Goal: Complete application form

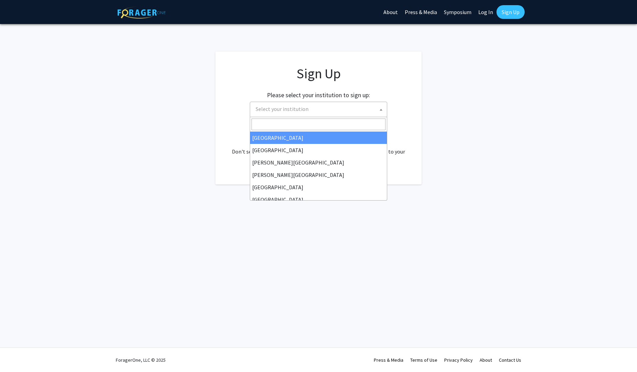
click at [340, 109] on span "Select your institution" at bounding box center [320, 109] width 134 height 14
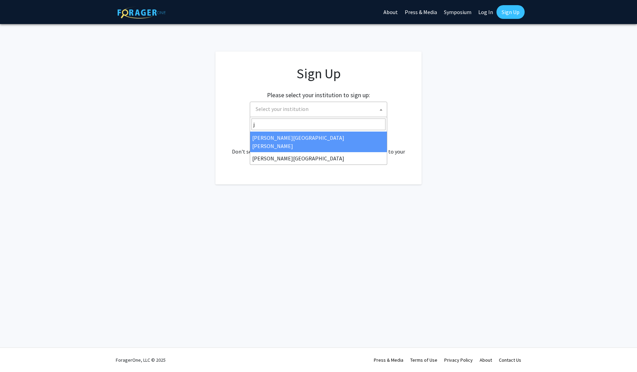
type input "j"
select select "1"
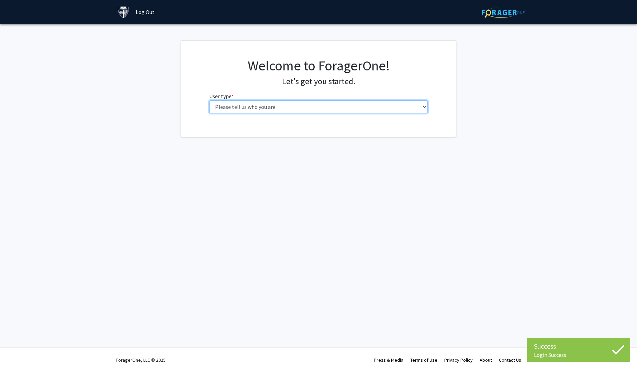
click at [209, 100] on select "Please tell us who you are Undergraduate Student Master's Student Doctoral Cand…" at bounding box center [318, 106] width 219 height 13
select select "2: masters"
click option "Master's Student" at bounding box center [0, 0] width 0 height 0
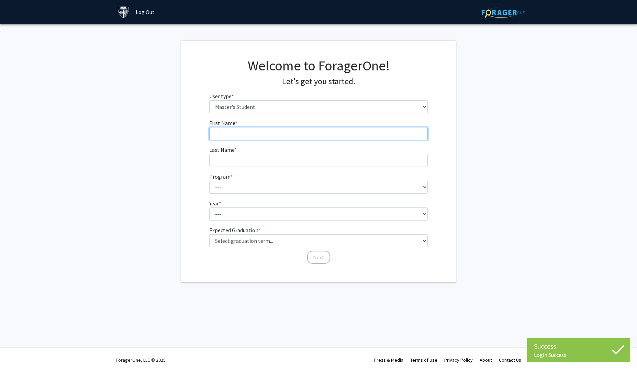
click at [298, 130] on input "First Name * required" at bounding box center [318, 133] width 219 height 13
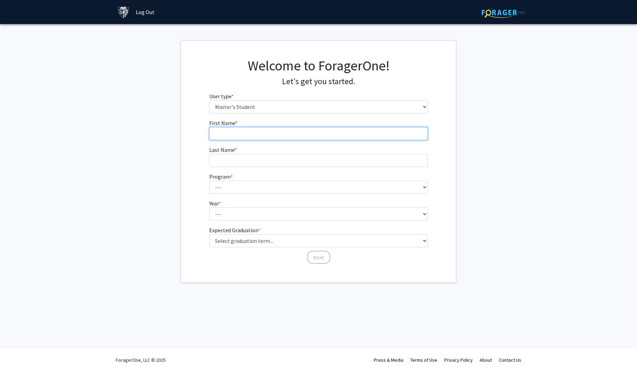
type input "j"
type input "Jamario"
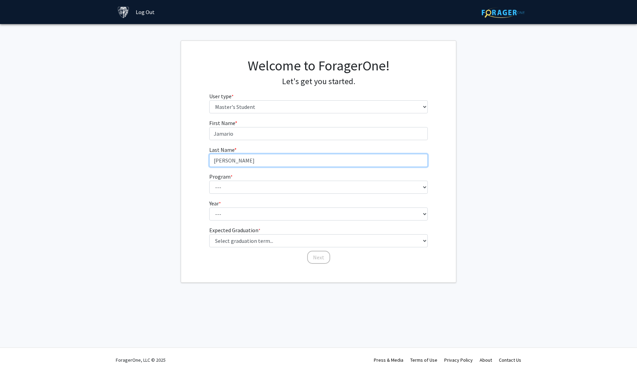
type input "Cantrell"
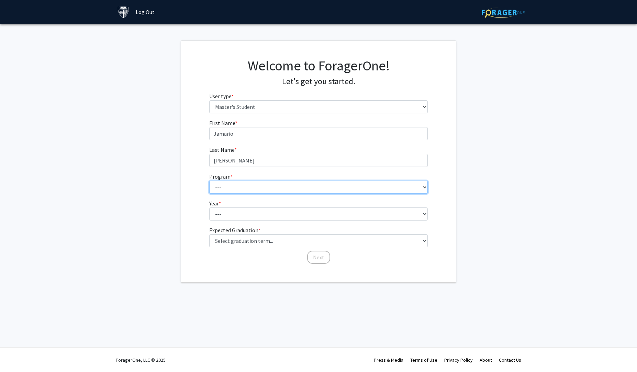
click at [209, 181] on select "--- Anatomy Education Applied and Computational Mathematics Applied Biomedical …" at bounding box center [318, 187] width 219 height 13
select select "100: 85"
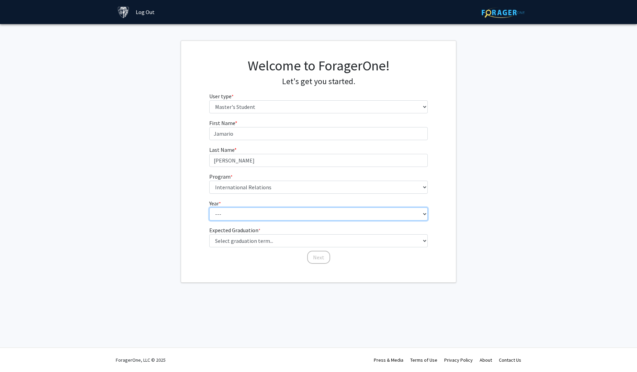
click at [209, 208] on select "--- First Year Second Year" at bounding box center [318, 214] width 219 height 13
select select "1: first_year"
click option "First Year" at bounding box center [0, 0] width 0 height 0
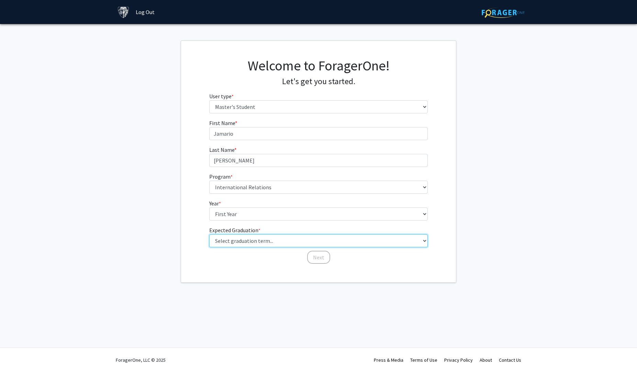
select select "9: spring_2027"
click option "Spring 2027" at bounding box center [0, 0] width 0 height 0
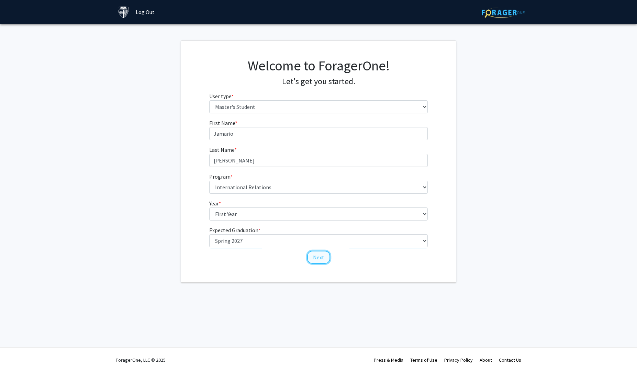
click at [320, 257] on button "Next" at bounding box center [318, 257] width 23 height 13
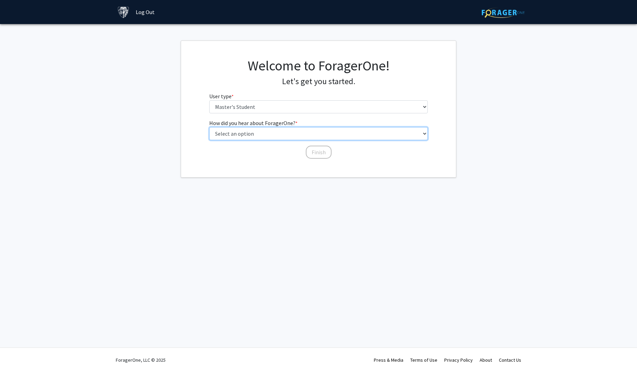
click at [209, 127] on select "Select an option Peer/student recommendation Faculty/staff recommendation Unive…" at bounding box center [318, 133] width 219 height 13
select select "3: university_website"
click option "University website" at bounding box center [0, 0] width 0 height 0
click at [323, 150] on button "Finish" at bounding box center [319, 152] width 26 height 13
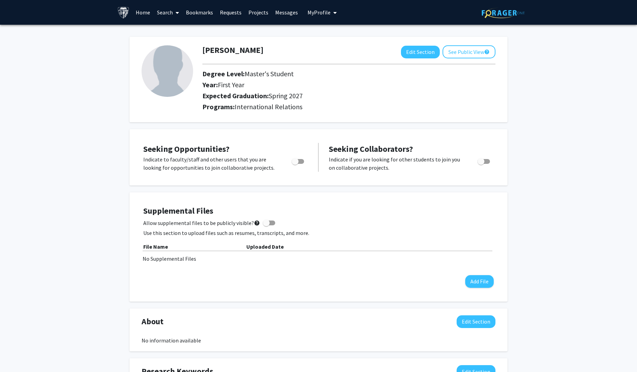
click at [166, 75] on img at bounding box center [168, 71] width 52 height 52
click at [298, 162] on span "Toggle" at bounding box center [295, 161] width 7 height 7
click at [295, 164] on input "Are you actively seeking opportunities?" at bounding box center [295, 164] width 0 height 0
checkbox input "true"
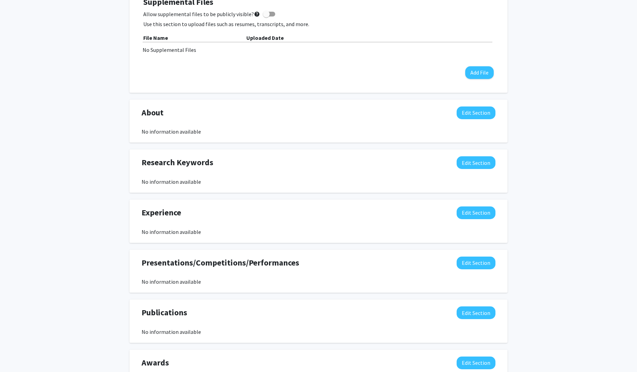
scroll to position [221, 0]
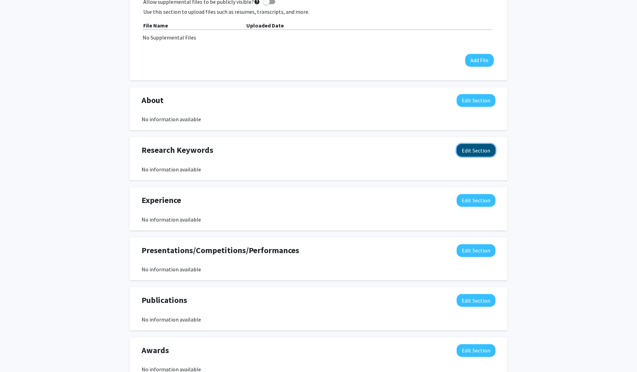
click at [483, 147] on button "Edit Section" at bounding box center [476, 150] width 39 height 13
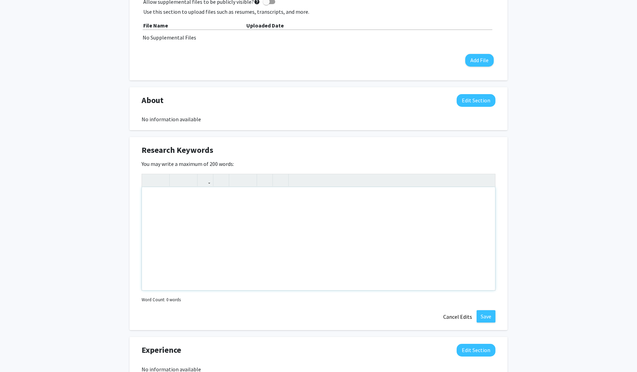
click at [433, 207] on div "Note to users with screen readers: Please deactivate our accessibility plugin f…" at bounding box center [318, 238] width 353 height 103
click at [452, 318] on button "Cancel Edits" at bounding box center [458, 316] width 38 height 13
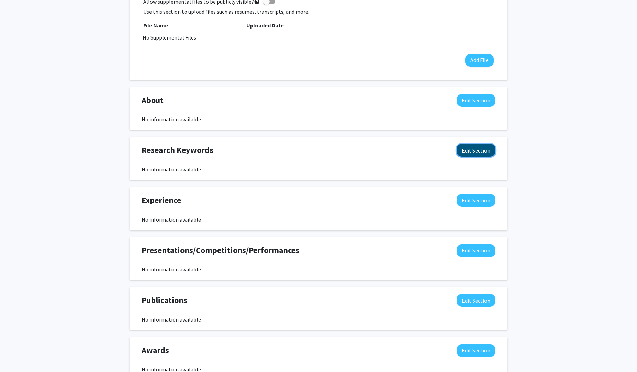
click at [472, 154] on button "Edit Section" at bounding box center [476, 150] width 39 height 13
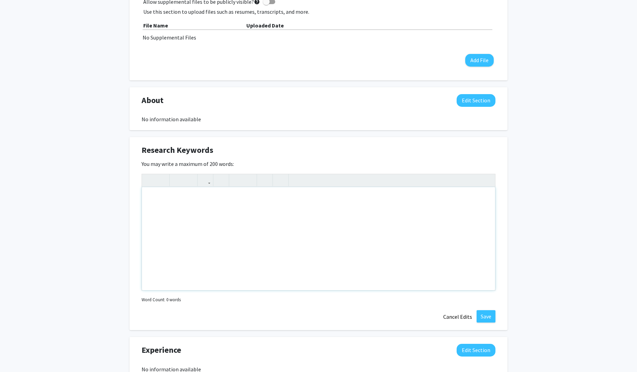
click at [422, 200] on div "Note to users with screen readers: Please deactivate our accessibility plugin f…" at bounding box center [318, 238] width 353 height 103
type textarea "Sustainability&nbsp;"
click at [454, 320] on button "Cancel Edits" at bounding box center [458, 316] width 38 height 13
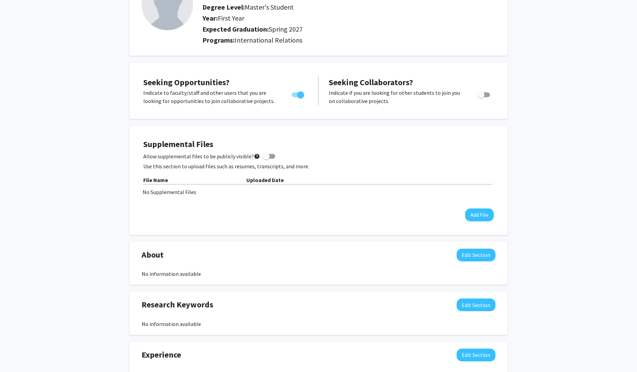
scroll to position [0, 0]
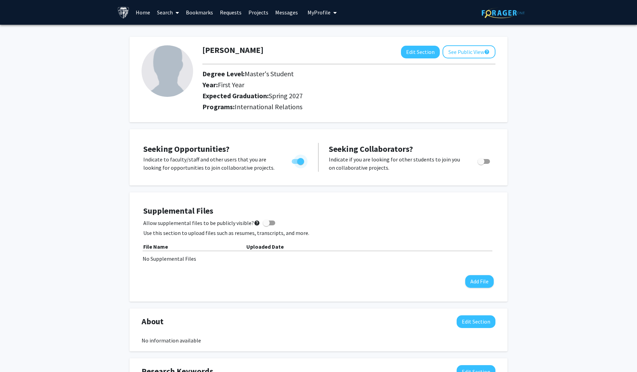
click at [302, 157] on label "Toggle" at bounding box center [296, 161] width 15 height 8
click at [295, 164] on input "Are you actively seeking opportunities?" at bounding box center [295, 164] width 0 height 0
checkbox input "false"
